Goal: Check status: Check status

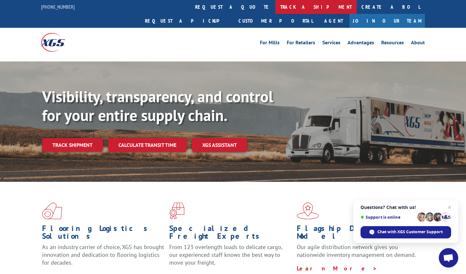
click at [276, 6] on link "track a shipment" at bounding box center [316, 7] width 81 height 14
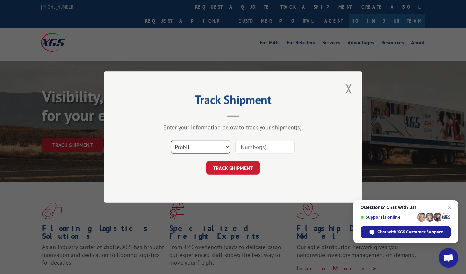
click at [205, 148] on select "Select category... Probill BOL PO" at bounding box center [201, 147] width 60 height 14
select select "po"
click at [171, 140] on select "Select category... Probill BOL PO" at bounding box center [201, 147] width 60 height 14
click at [257, 144] on input at bounding box center [265, 147] width 60 height 14
paste input "17537402"
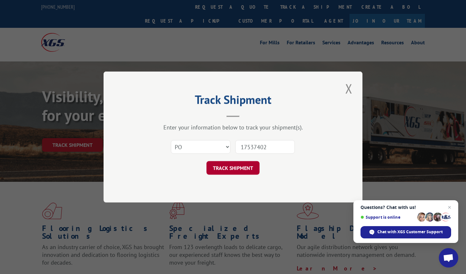
type input "17537402"
click at [234, 172] on button "TRACK SHIPMENT" at bounding box center [233, 168] width 53 height 14
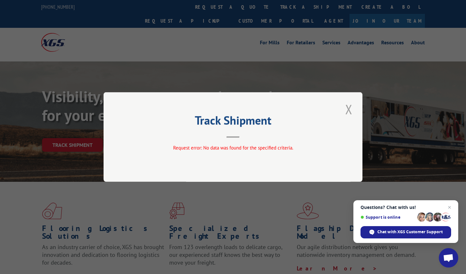
click at [349, 108] on button "Close modal" at bounding box center [349, 109] width 11 height 18
